Goal: Task Accomplishment & Management: Use online tool/utility

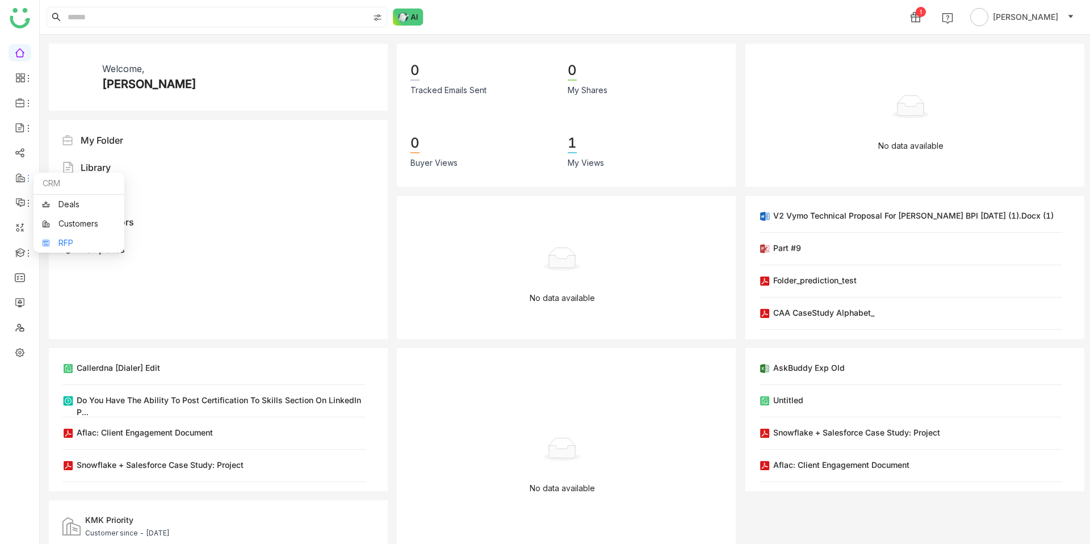
click at [64, 239] on link "RFP" at bounding box center [79, 243] width 74 height 8
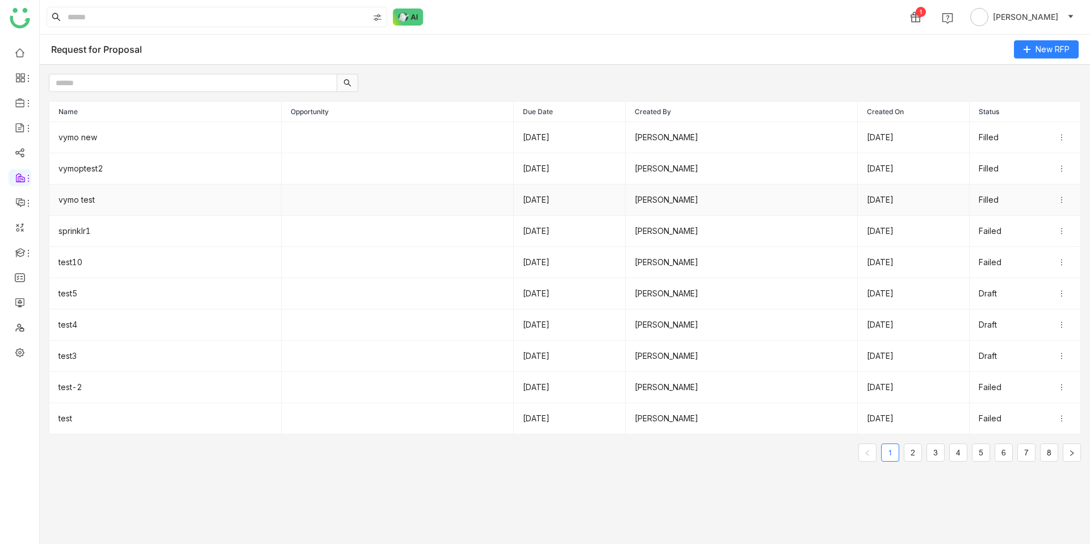
click at [190, 196] on td "vymo test" at bounding box center [165, 200] width 232 height 31
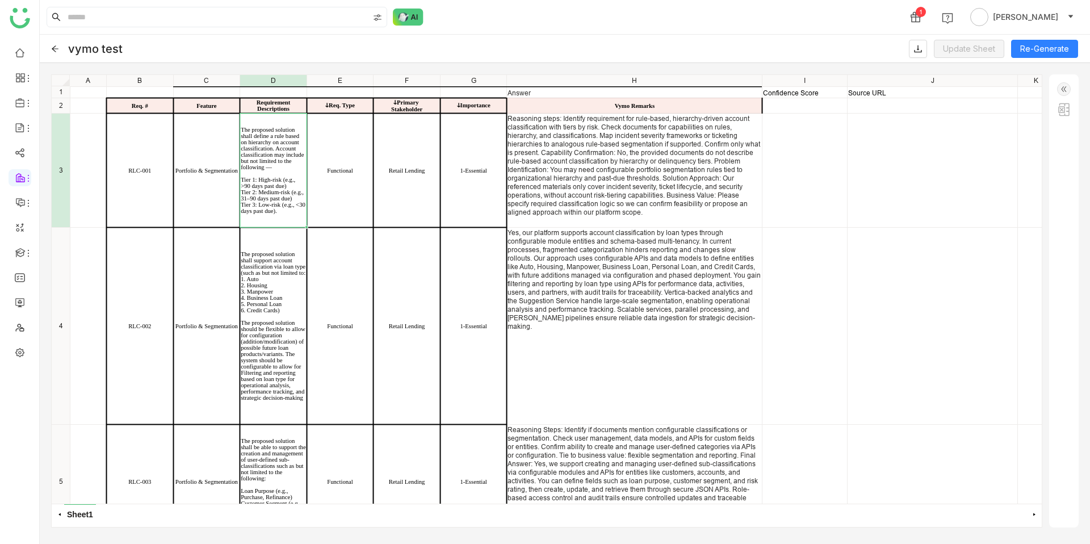
click at [274, 86] on div "Answer Confidence Score Source URL Req. # Feature Requirement Descriptions ↆReq…" at bounding box center [565, 86] width 990 height 0
click at [1063, 108] on img at bounding box center [1065, 110] width 14 height 14
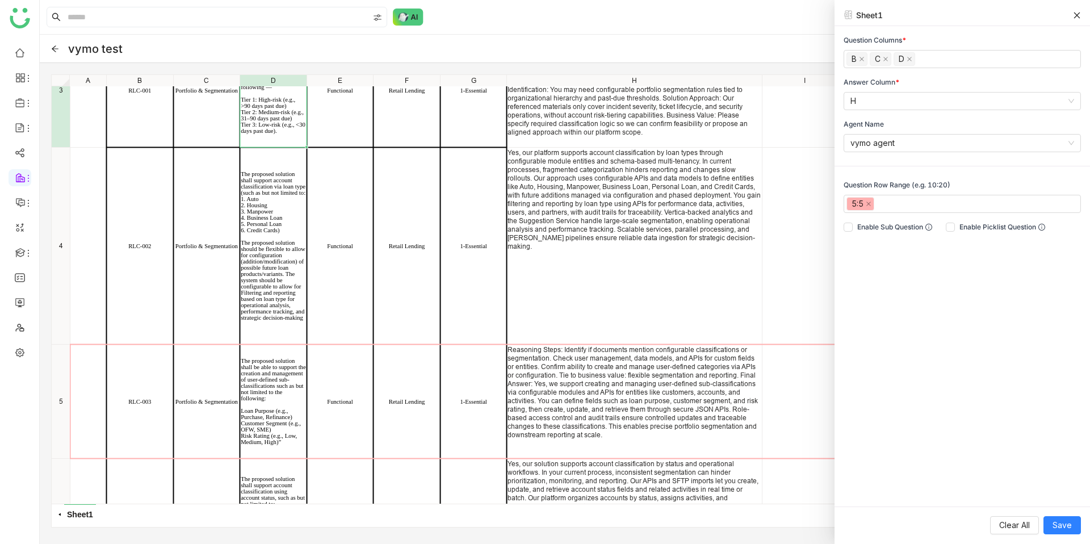
scroll to position [81, 0]
click at [696, 417] on div "Reasoning Steps: Identify if documents mention configurable classifications or …" at bounding box center [635, 391] width 254 height 94
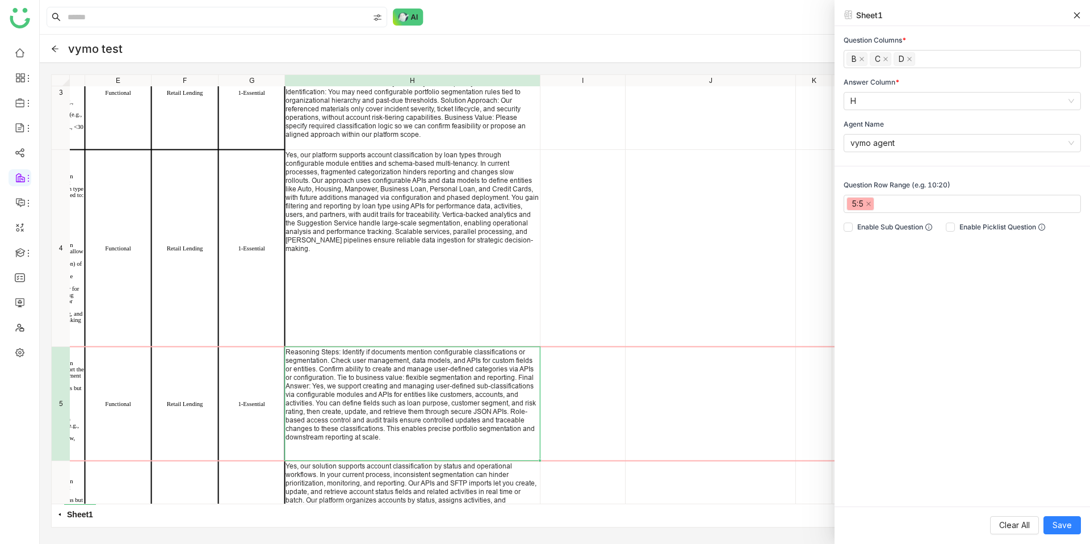
scroll to position [78, 239]
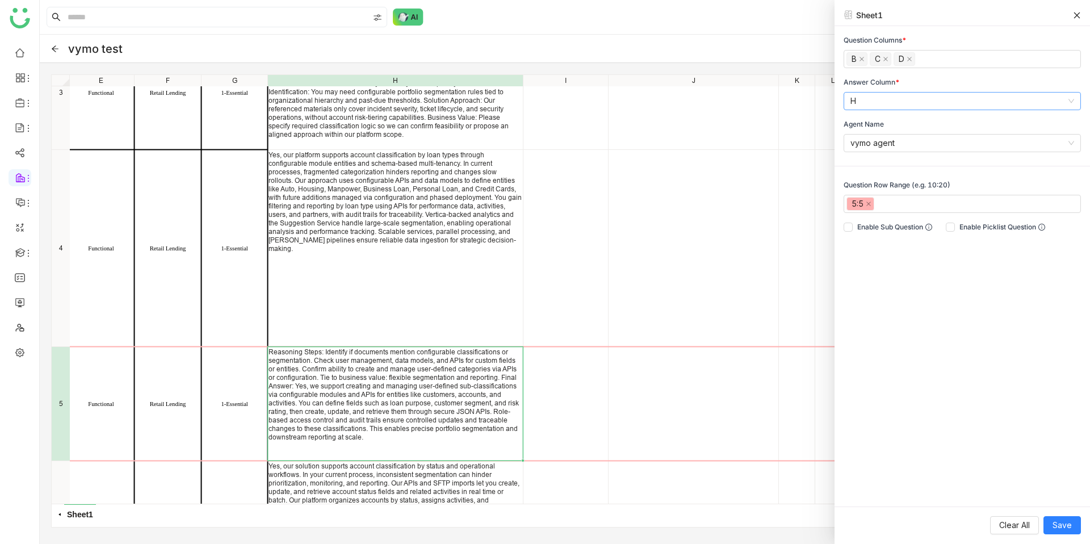
click at [870, 98] on nz-select-item "H" at bounding box center [963, 101] width 224 height 17
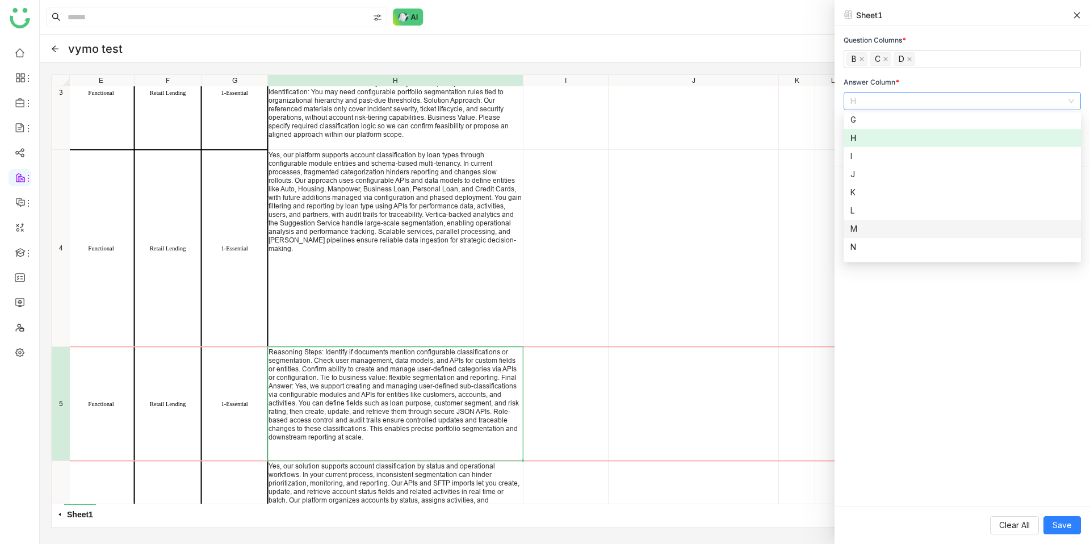
scroll to position [108, 0]
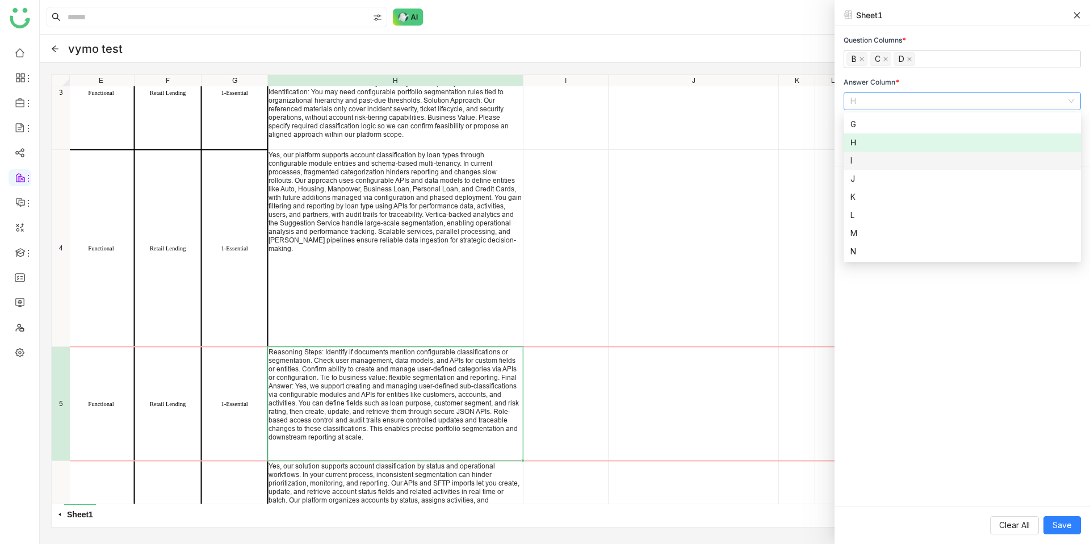
click at [862, 162] on div "I" at bounding box center [963, 160] width 224 height 12
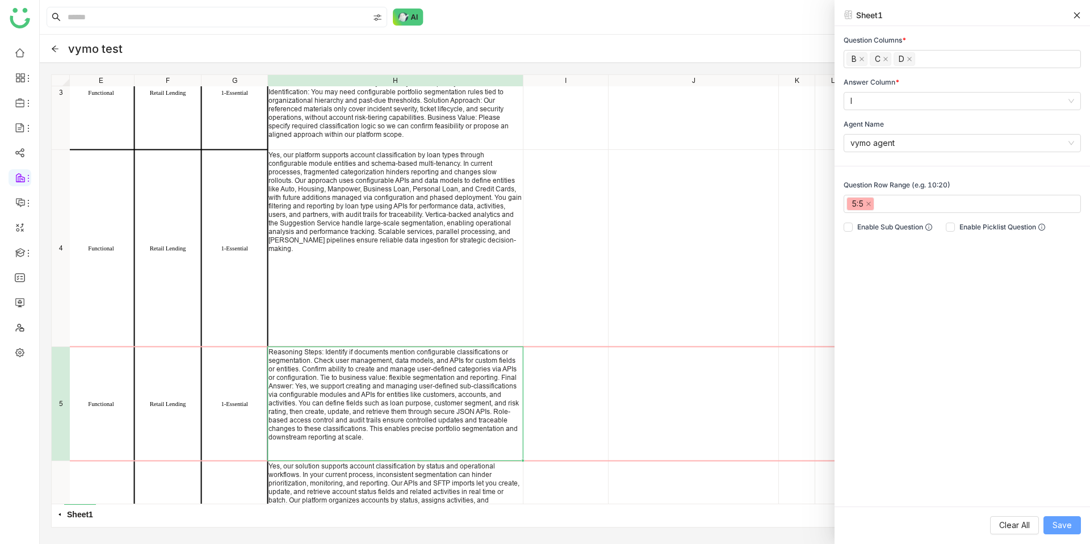
click at [1061, 528] on span "Save" at bounding box center [1062, 525] width 19 height 12
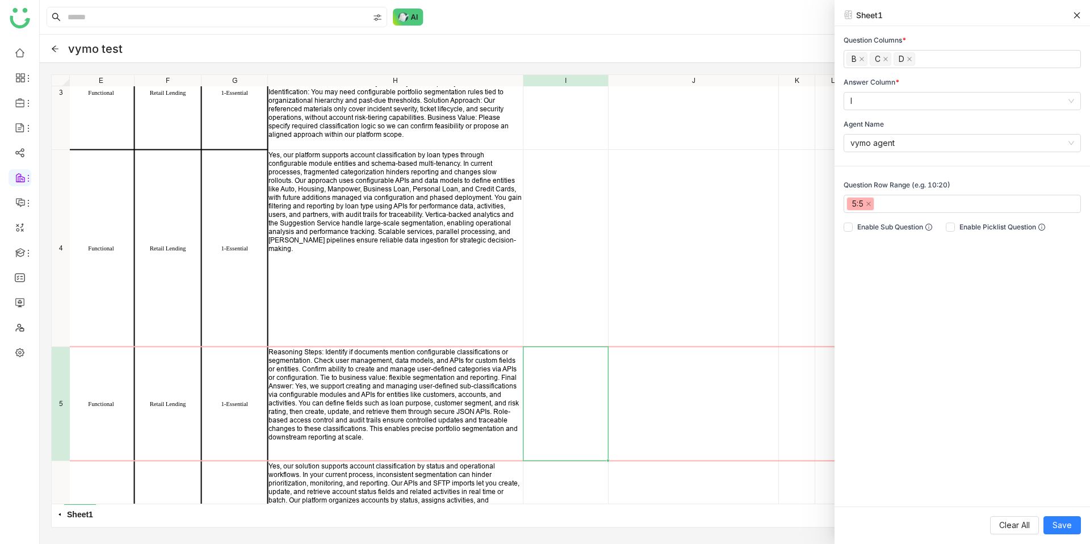
click at [563, 411] on div "Functional Retail Lending 1-Essential Reasoning steps: Identify requirement for…" at bounding box center [547, 289] width 990 height 429
click at [1079, 12] on icon at bounding box center [1077, 15] width 8 height 8
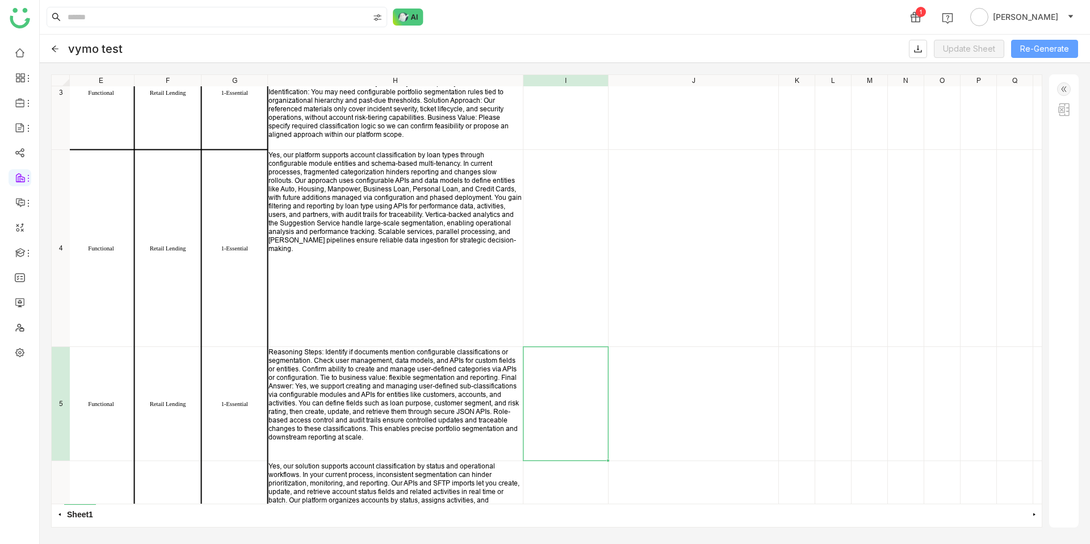
click at [1034, 47] on button "Re-Generate" at bounding box center [1045, 49] width 67 height 18
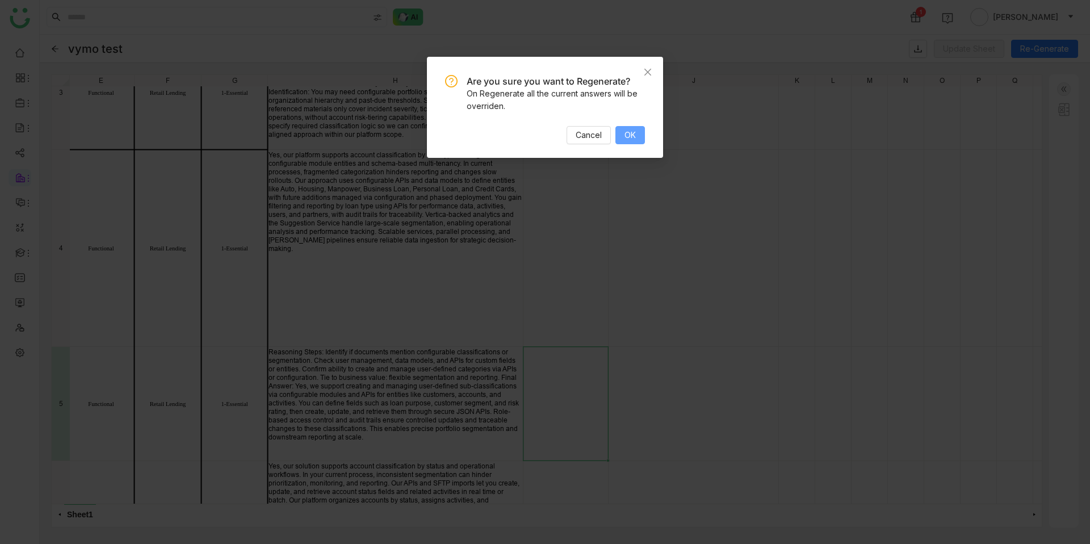
click at [636, 131] on span "OK" at bounding box center [630, 135] width 11 height 12
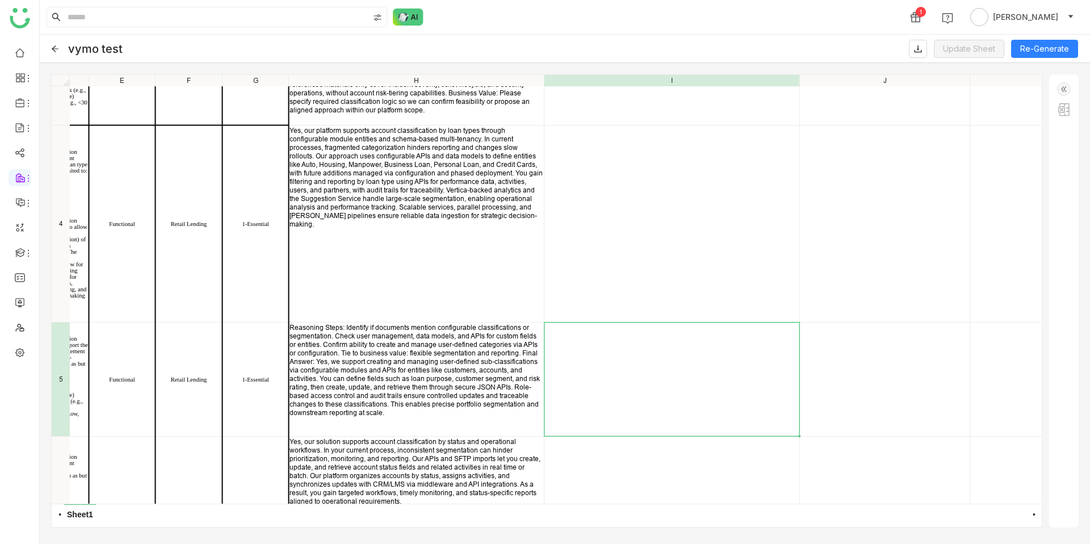
scroll to position [102, 218]
click at [1063, 113] on img at bounding box center [1065, 110] width 14 height 14
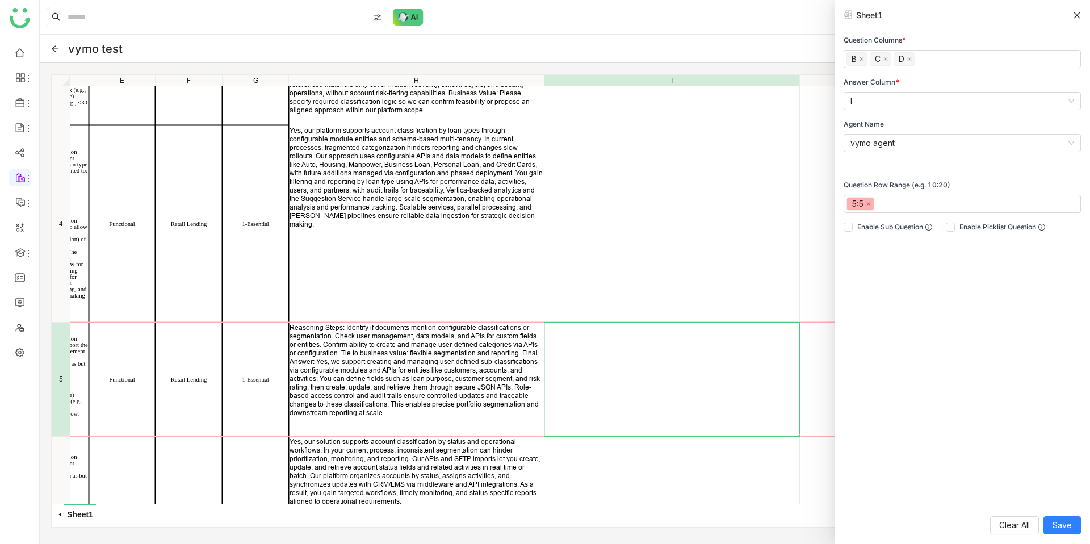
click at [1078, 13] on icon at bounding box center [1077, 15] width 8 height 8
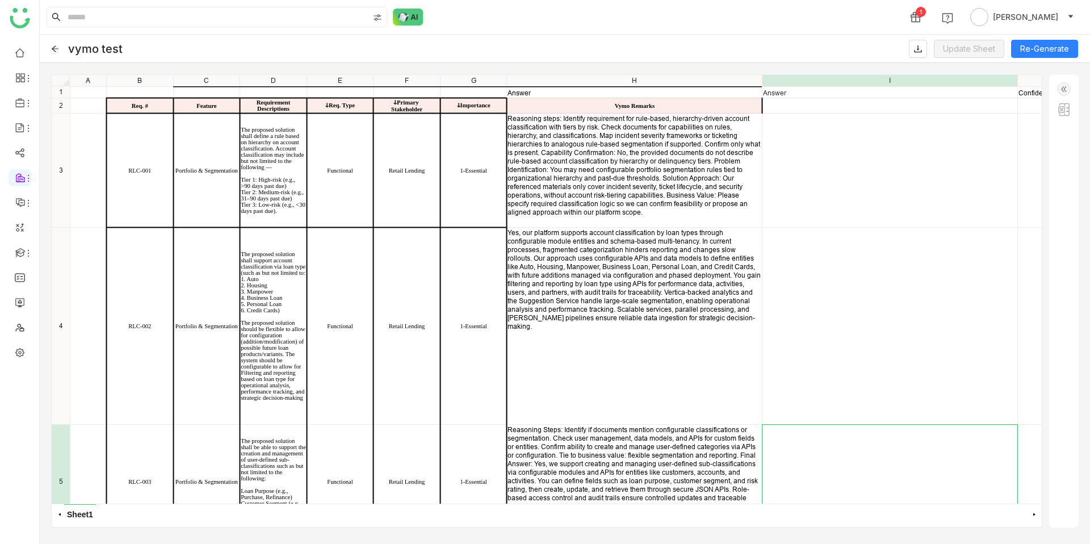
scroll to position [0, 0]
click at [1061, 112] on img at bounding box center [1065, 110] width 14 height 14
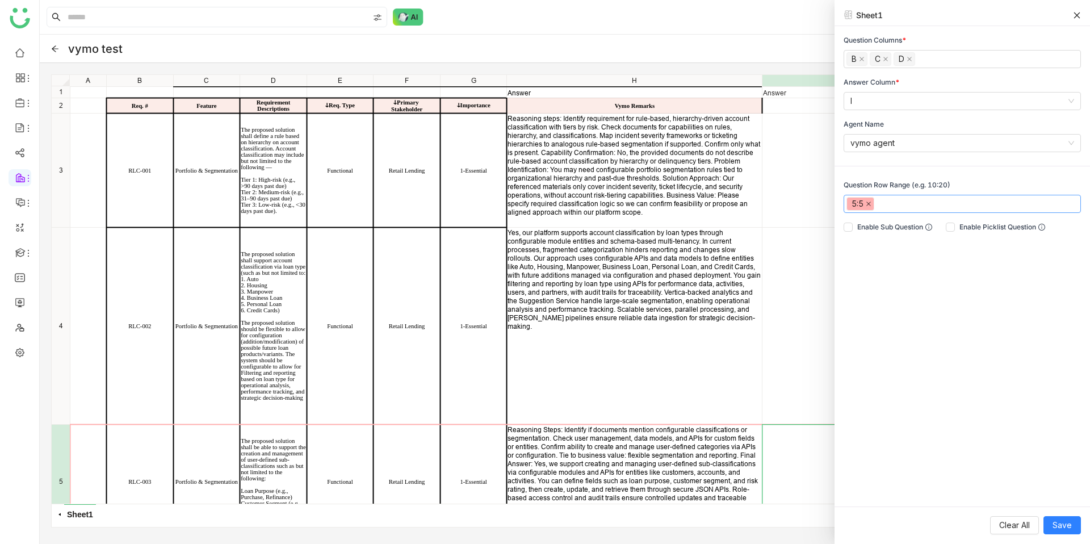
click at [870, 206] on icon at bounding box center [869, 204] width 6 height 6
click at [1064, 523] on span "Save" at bounding box center [1062, 525] width 19 height 12
click at [1059, 532] on button "Save" at bounding box center [1062, 525] width 37 height 18
click at [1079, 15] on icon at bounding box center [1077, 15] width 8 height 8
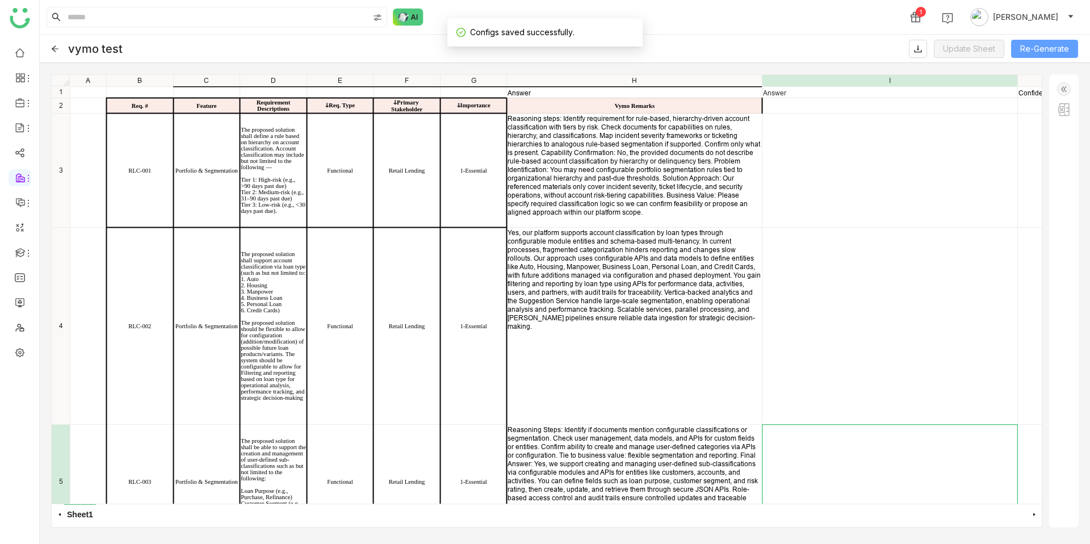
click at [1051, 46] on button "Re-Generate" at bounding box center [1045, 49] width 67 height 18
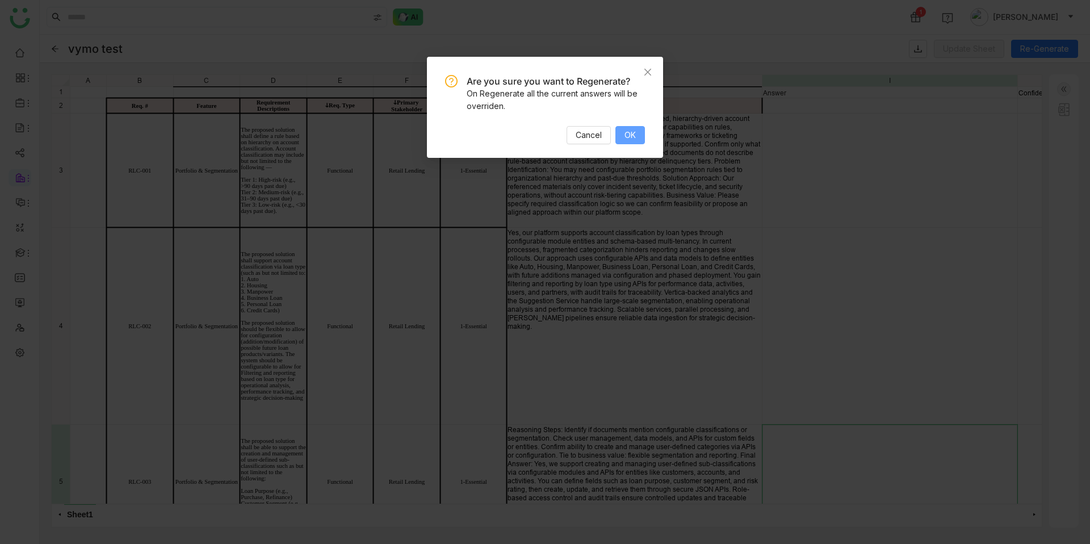
click at [626, 141] on span "OK" at bounding box center [630, 135] width 11 height 12
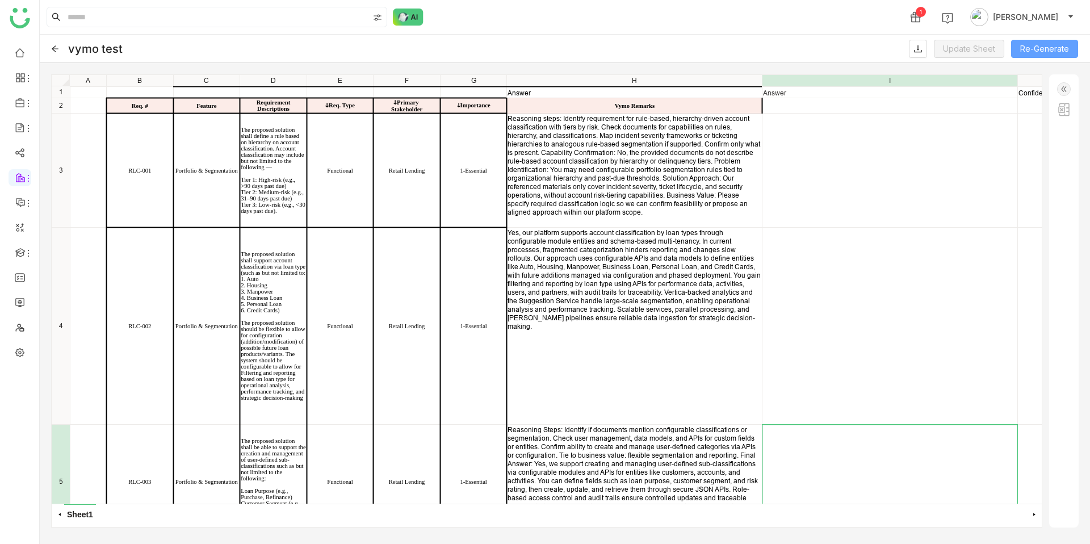
click at [1042, 51] on button "Re-Generate" at bounding box center [1045, 49] width 67 height 18
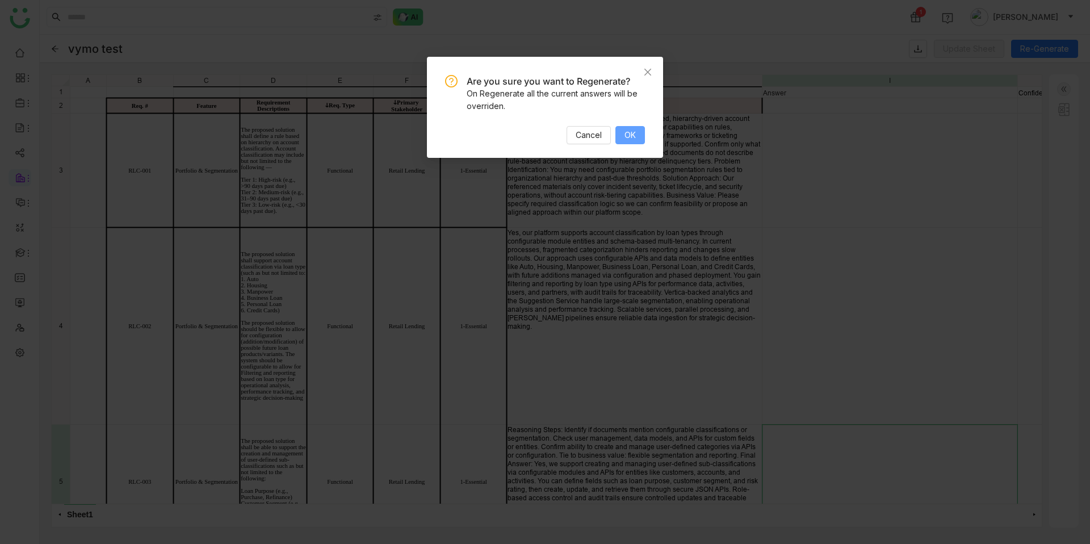
click at [629, 130] on span "OK" at bounding box center [630, 135] width 11 height 12
